Goal: Book appointment/travel/reservation

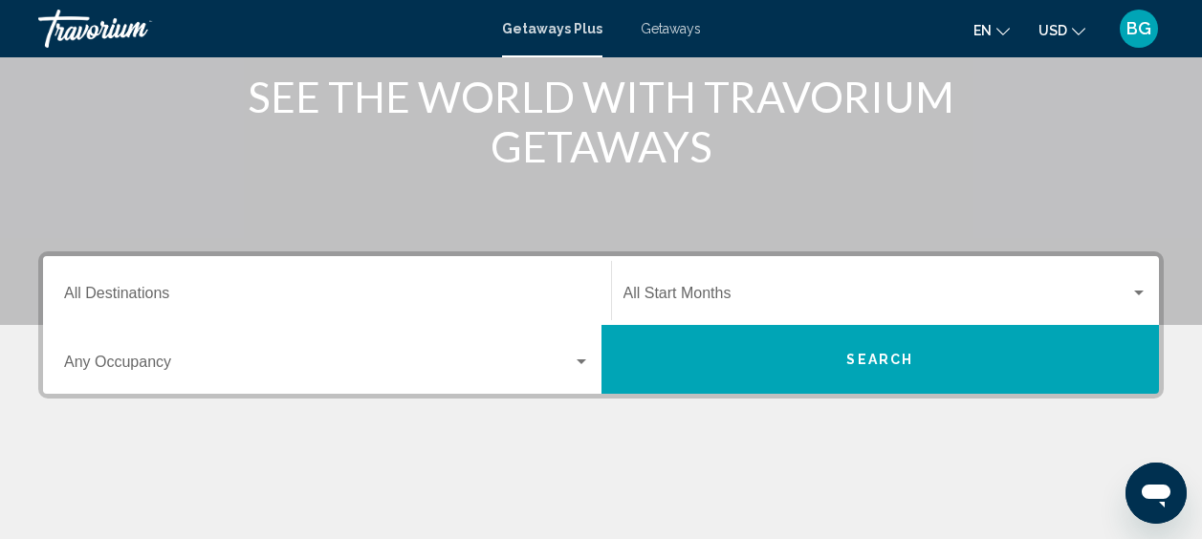
scroll to position [252, 0]
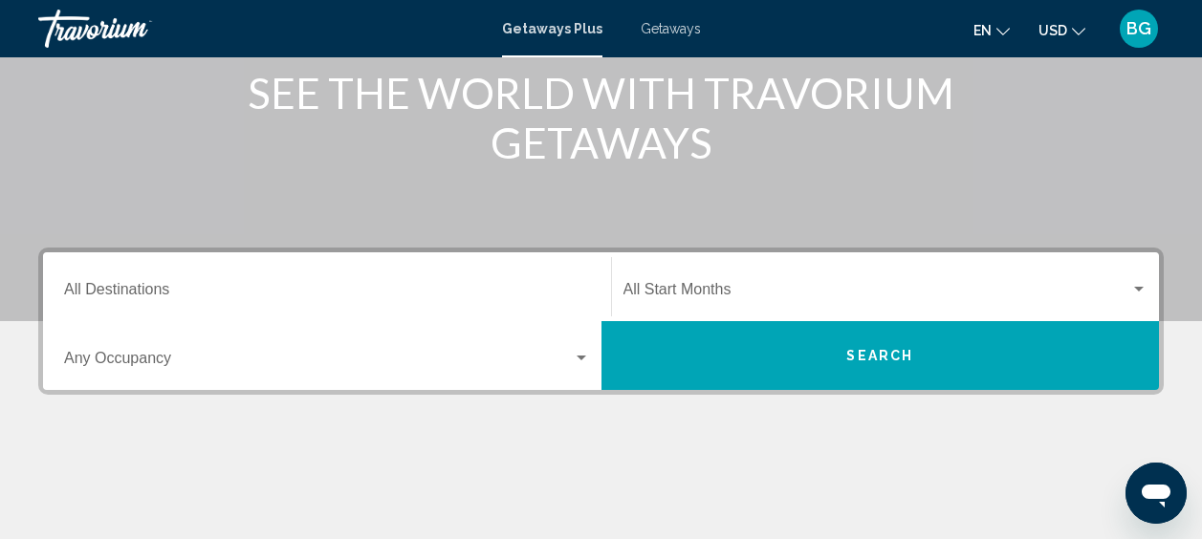
click at [199, 290] on input "Destination All Destinations" at bounding box center [327, 293] width 526 height 17
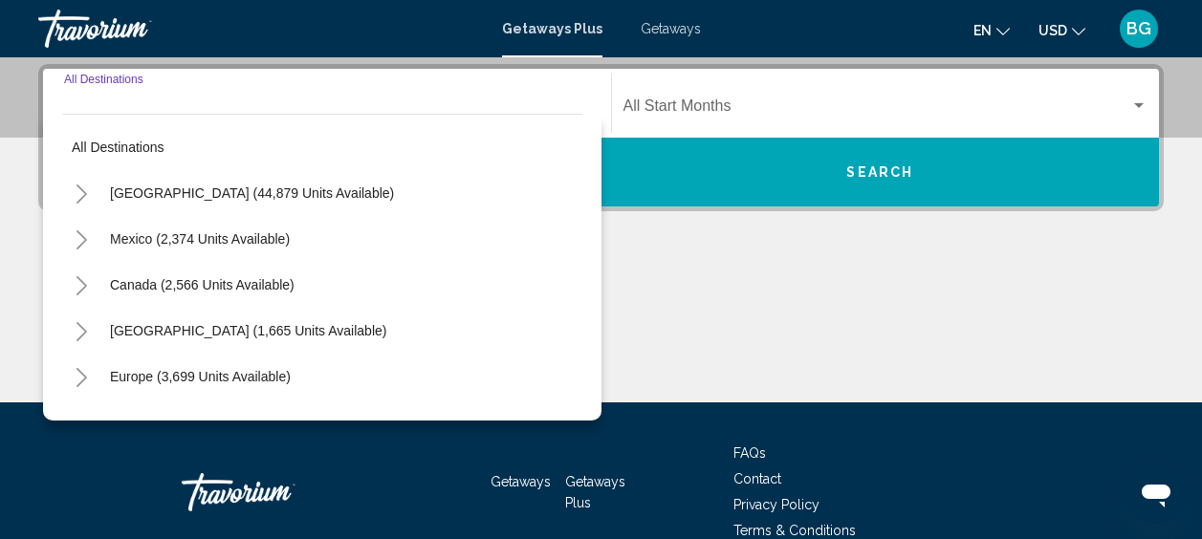
scroll to position [438, 0]
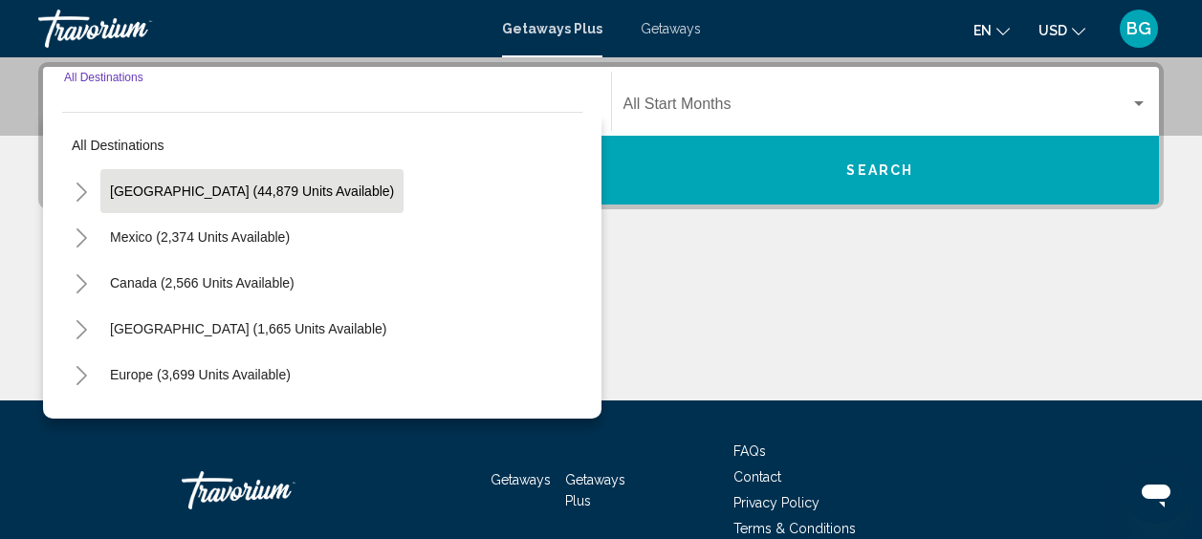
click at [269, 195] on span "[GEOGRAPHIC_DATA] (44,879 units available)" at bounding box center [252, 191] width 284 height 15
type input "**********"
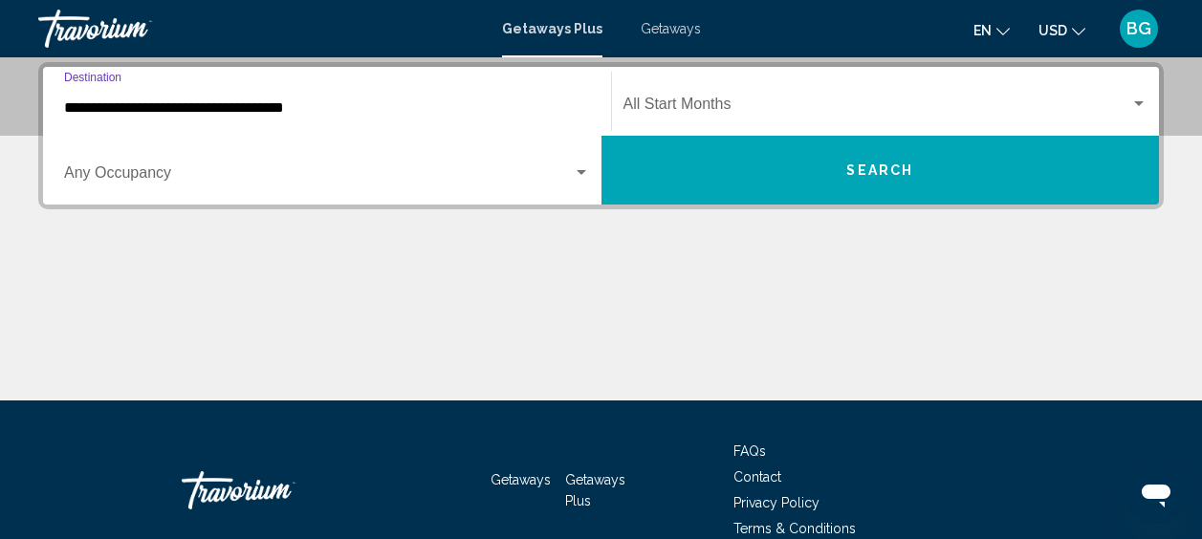
click at [580, 163] on div "Occupancy Any Occupancy" at bounding box center [327, 171] width 526 height 60
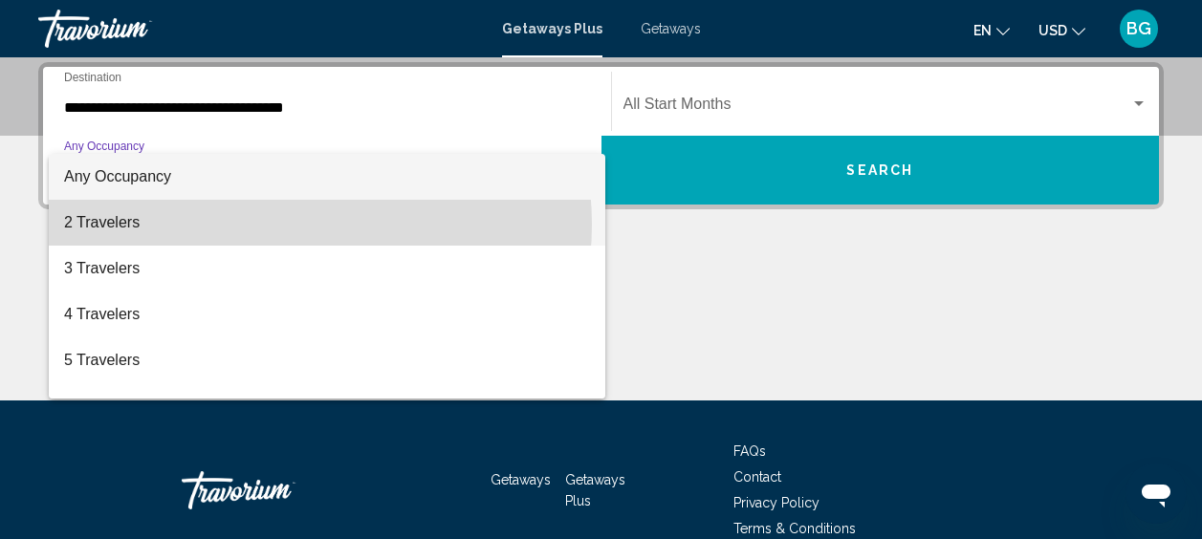
click at [279, 224] on span "2 Travelers" at bounding box center [327, 223] width 526 height 46
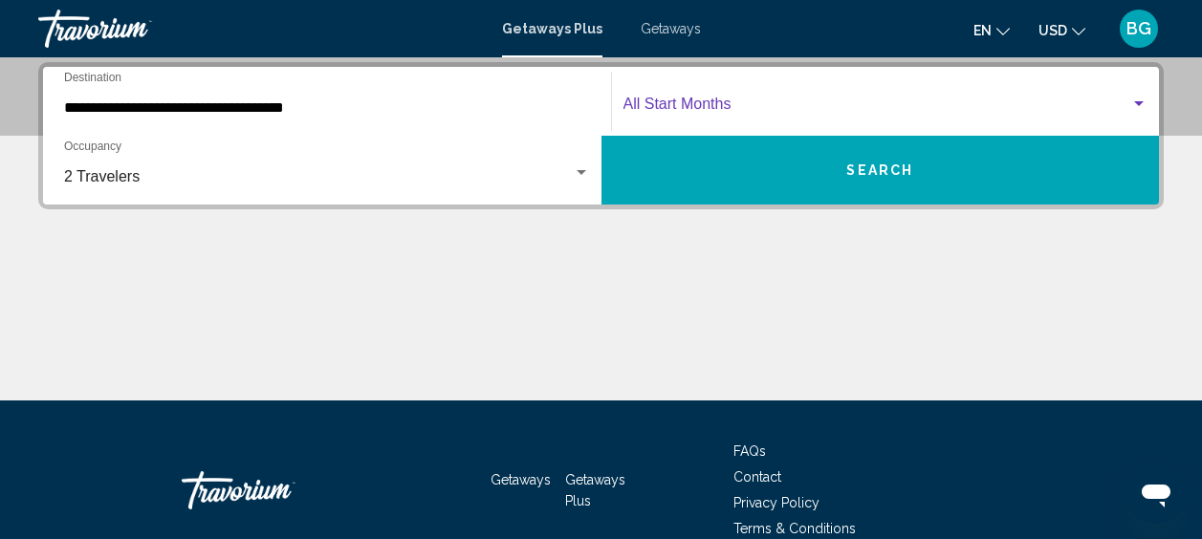
click at [1138, 98] on div "Search widget" at bounding box center [1138, 104] width 17 height 15
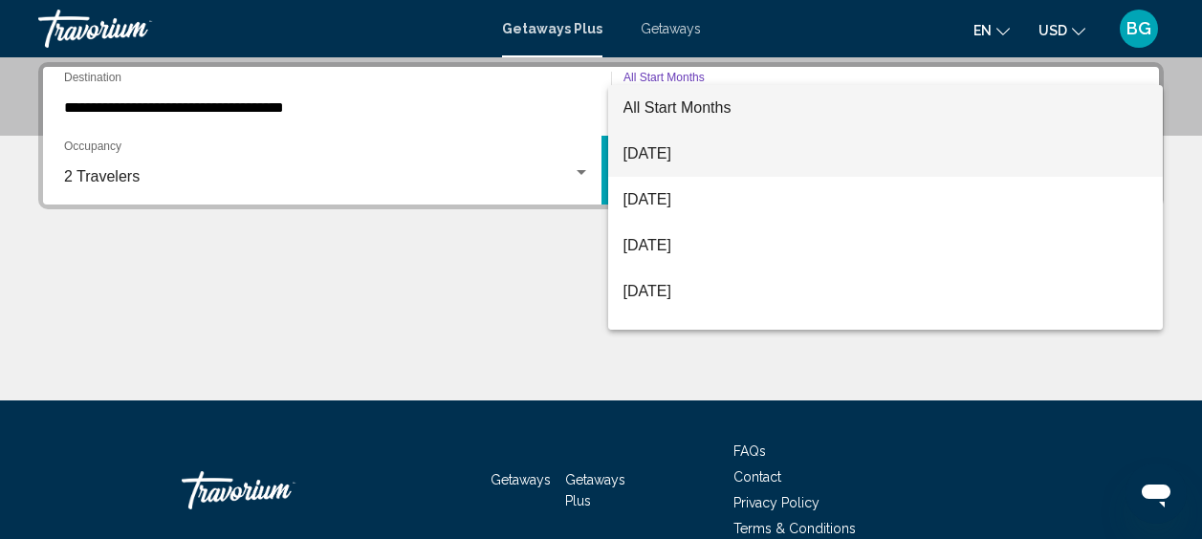
click at [764, 149] on span "[DATE]" at bounding box center [885, 154] width 525 height 46
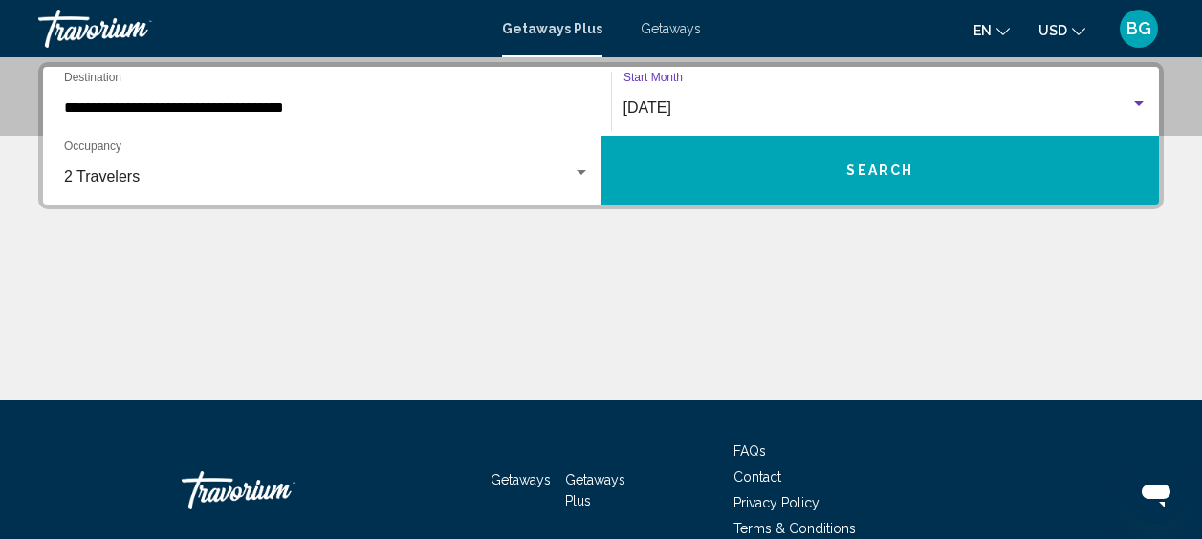
click at [914, 164] on button "Search" at bounding box center [880, 170] width 558 height 69
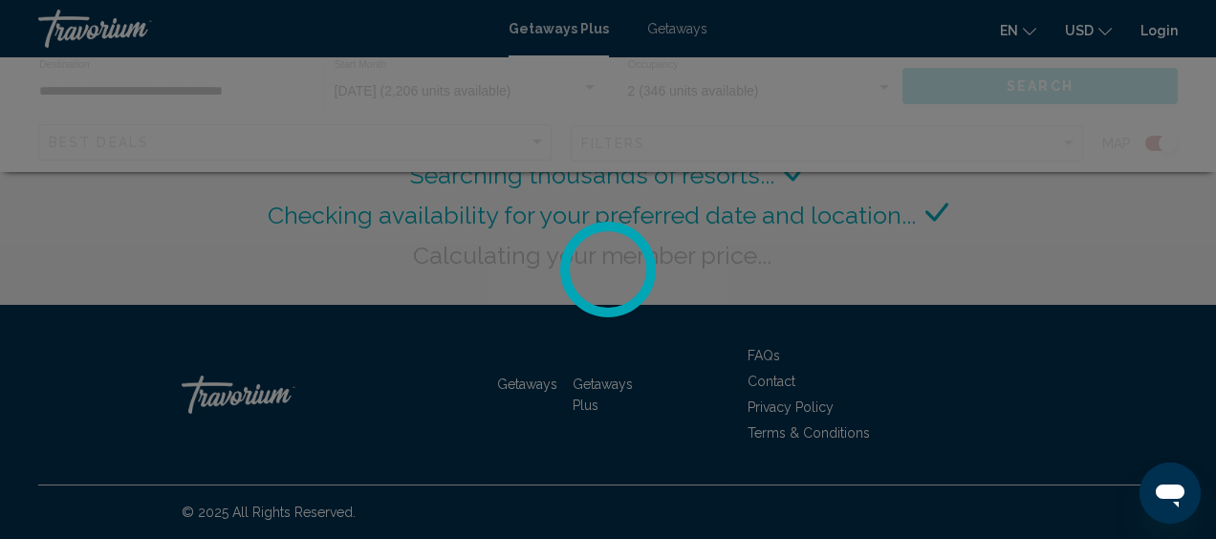
click at [914, 164] on div at bounding box center [608, 269] width 1216 height 539
